Goal: Find specific page/section: Find specific page/section

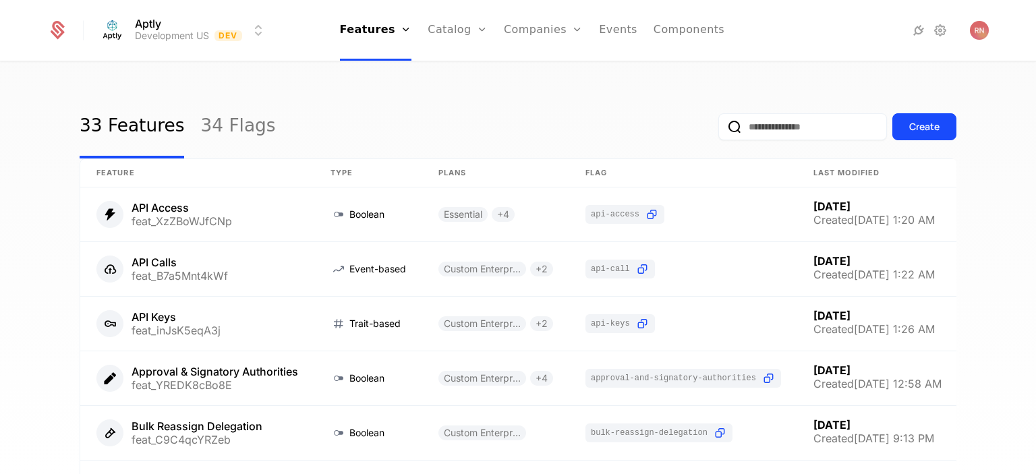
click at [741, 123] on input "email" at bounding box center [803, 126] width 169 height 27
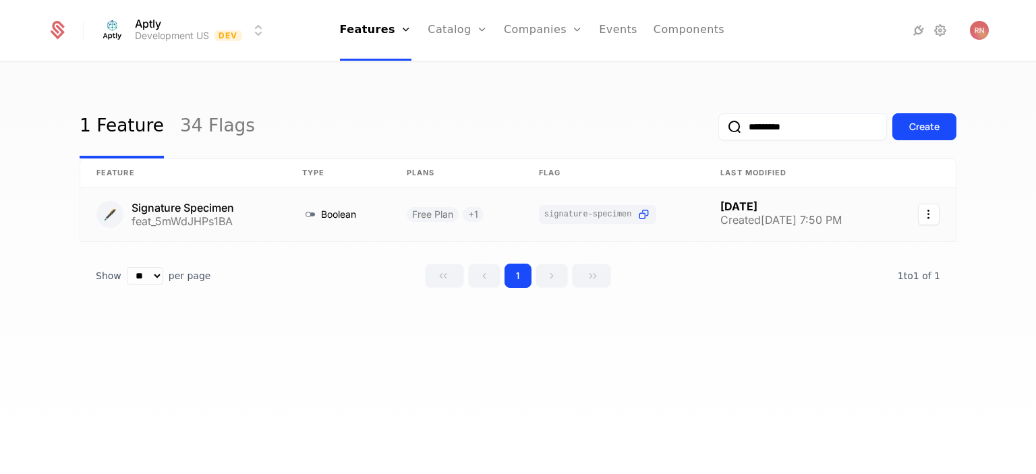
type input "*********"
click at [372, 206] on link at bounding box center [338, 215] width 105 height 54
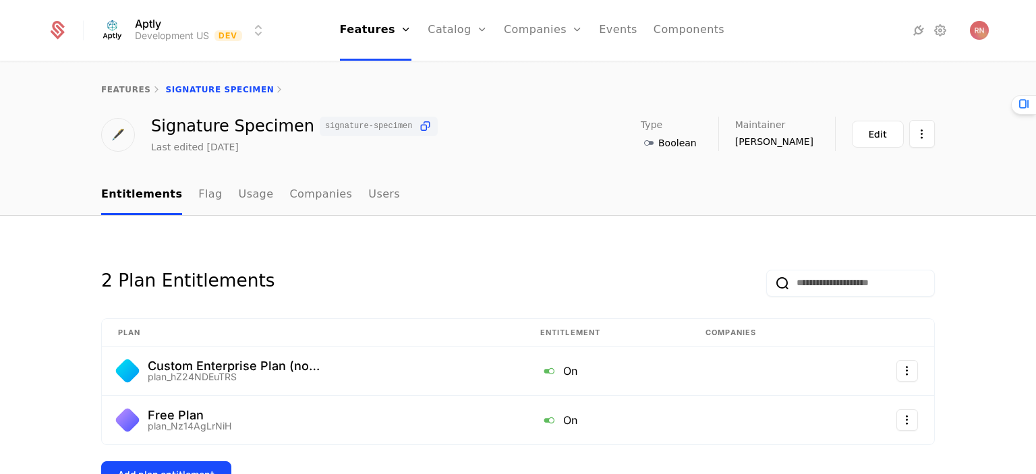
click at [198, 204] on link "Flag" at bounding box center [210, 195] width 24 height 40
